Goal: Task Accomplishment & Management: Manage account settings

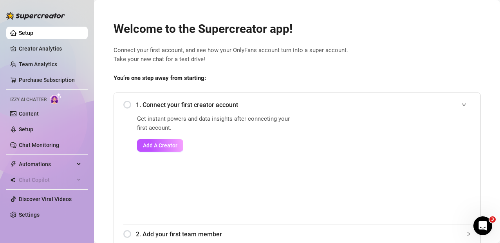
click at [127, 103] on div "1. Connect your first creator account" at bounding box center [297, 104] width 348 height 19
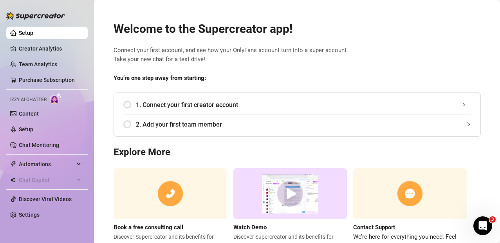
click at [162, 108] on span "1. Connect your first creator account" at bounding box center [303, 105] width 335 height 10
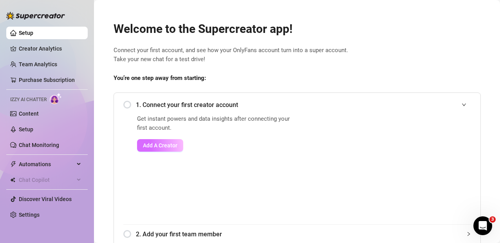
click at [167, 149] on span "Add A Creator" at bounding box center [160, 145] width 34 height 6
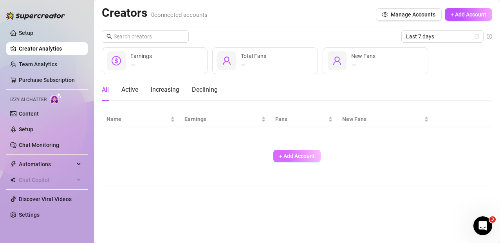
click at [279, 153] on span "+ Add Account" at bounding box center [297, 156] width 36 height 6
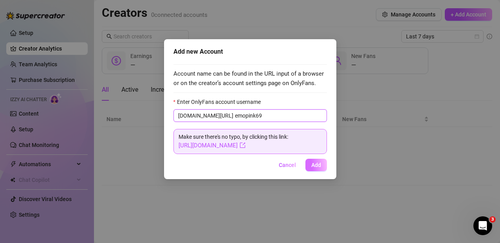
type input "emopink69"
click at [279, 165] on span "Add" at bounding box center [317, 165] width 10 height 6
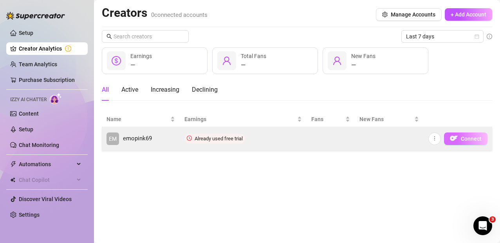
click at [279, 139] on span "Connect" at bounding box center [471, 139] width 21 height 6
click at [279, 136] on span "Connect" at bounding box center [471, 139] width 21 height 6
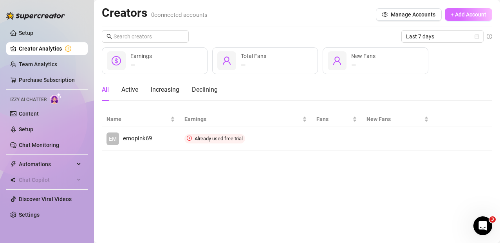
click at [279, 18] on span "+ Add Account" at bounding box center [469, 14] width 36 height 6
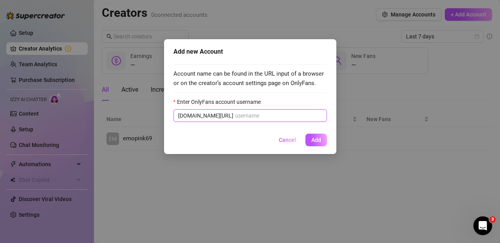
click at [244, 118] on input "Enter OnlyFans account username" at bounding box center [278, 115] width 87 height 9
click at [242, 116] on input "Enter OnlyFans account username" at bounding box center [278, 115] width 87 height 9
paste input "@emopink69"
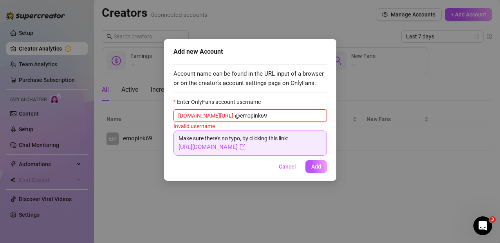
click at [235, 117] on input "@emopink69" at bounding box center [278, 115] width 87 height 9
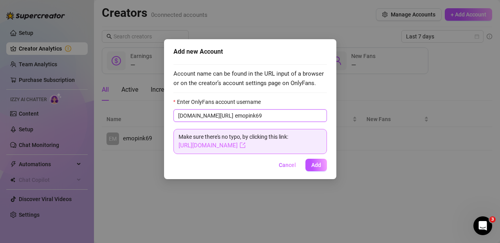
type input "emopink69"
click at [246, 147] on link "[URL][DOMAIN_NAME]" at bounding box center [212, 145] width 67 height 7
click at [279, 166] on span "Add" at bounding box center [317, 165] width 10 height 6
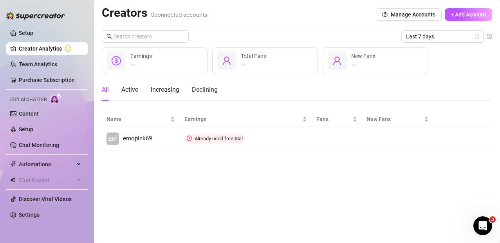
drag, startPoint x: 259, startPoint y: 138, endPoint x: 195, endPoint y: 159, distance: 67.7
click at [195, 159] on main "Creators 0 connected accounts Manage Accounts + Add Account Last 7 days — Earni…" at bounding box center [297, 121] width 406 height 243
click at [194, 176] on main "Creators 0 connected accounts Manage Accounts + Add Account Last 7 days — Earni…" at bounding box center [297, 121] width 406 height 243
click at [279, 17] on div "Creators 0 connected accounts Manage Accounts + Add Account" at bounding box center [297, 14] width 391 height 18
